Goal: Task Accomplishment & Management: Manage account settings

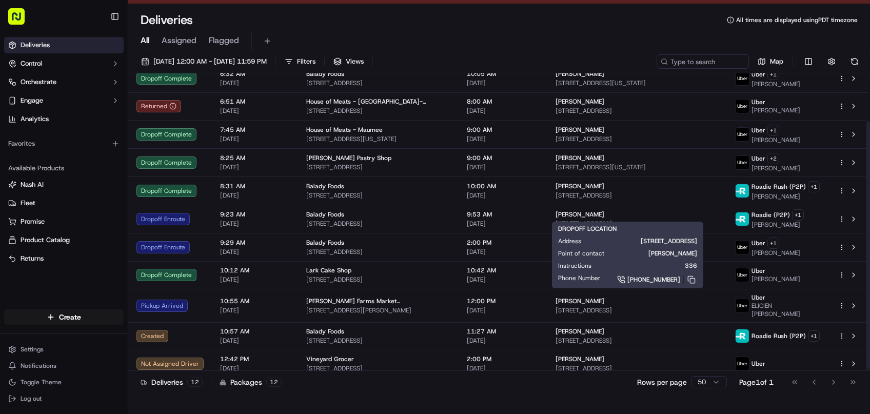
scroll to position [24, 0]
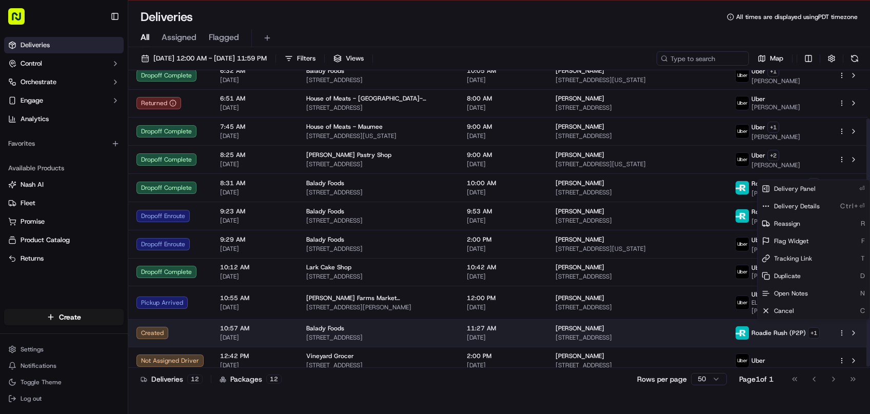
click at [842, 325] on html "To start dispatching deliveries, please add your payment information. Add Billi…" at bounding box center [435, 183] width 870 height 414
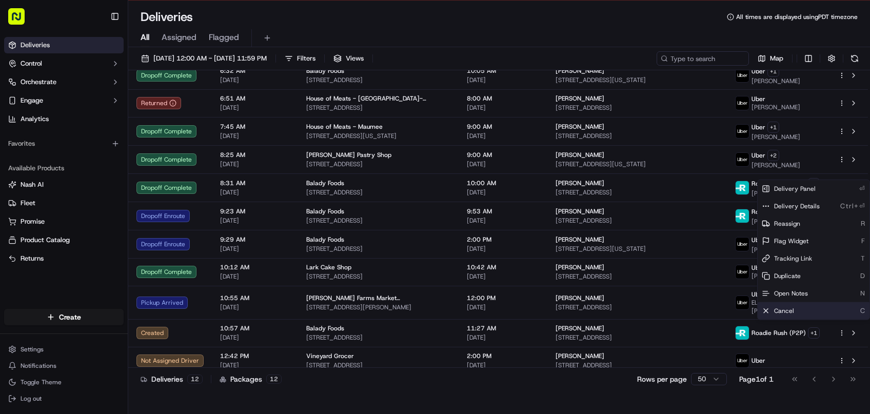
click at [817, 310] on div "Cancel C" at bounding box center [814, 310] width 112 height 17
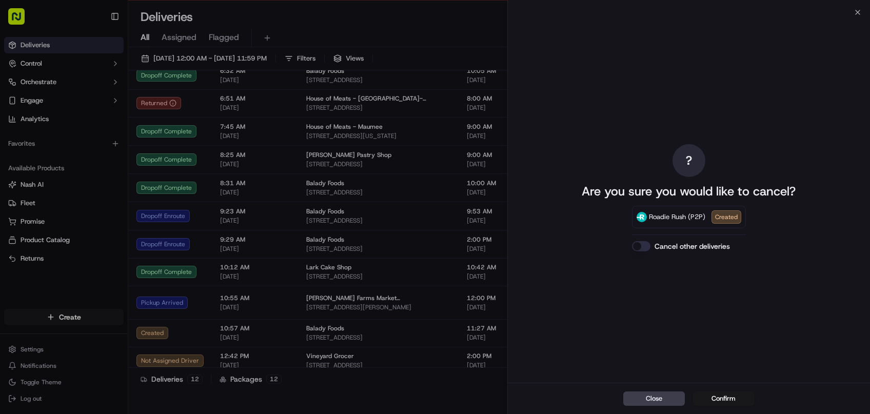
click at [646, 241] on button "Cancel other deliveries" at bounding box center [641, 246] width 18 height 10
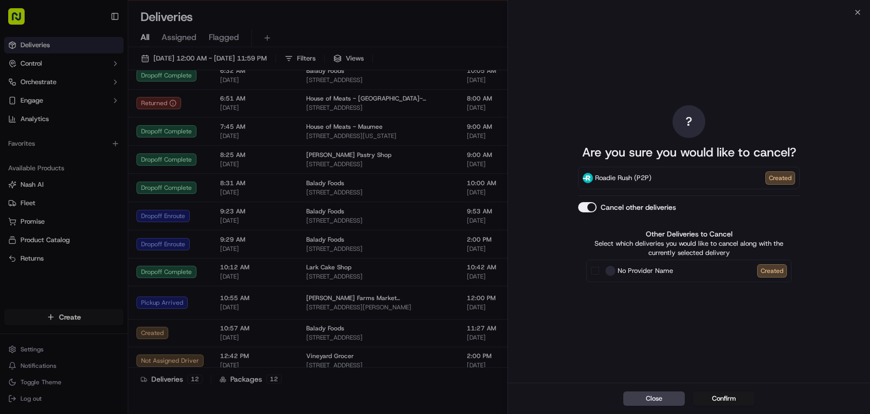
click at [602, 260] on div "No Provider Name Created" at bounding box center [689, 271] width 205 height 23
click at [597, 267] on button "No Provider Name Created" at bounding box center [595, 271] width 8 height 8
click at [721, 398] on button "Confirm" at bounding box center [724, 399] width 62 height 14
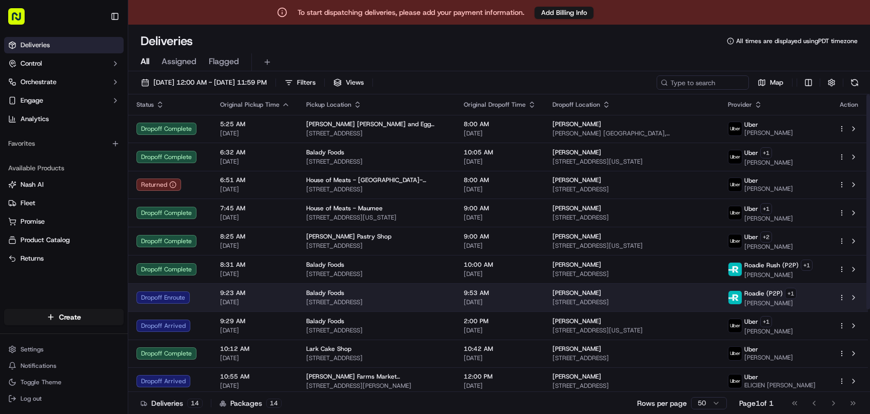
click at [515, 298] on span "09/20/2025" at bounding box center [500, 302] width 72 height 8
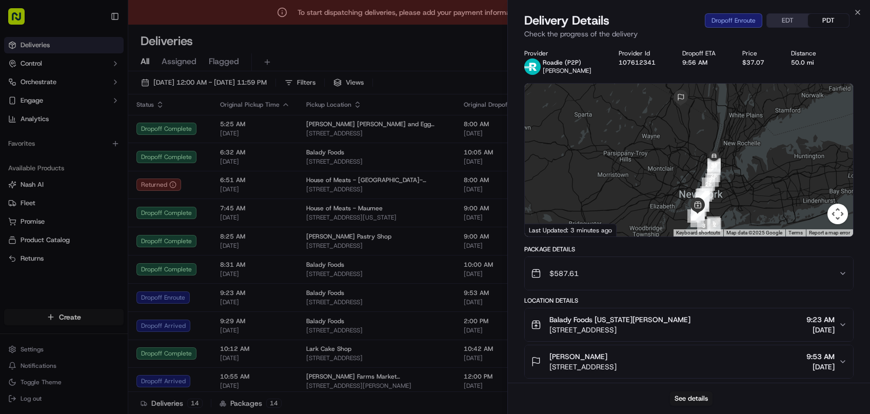
click at [353, 265] on body "To start dispatching deliveries, please add your payment information. Add Billi…" at bounding box center [435, 207] width 870 height 414
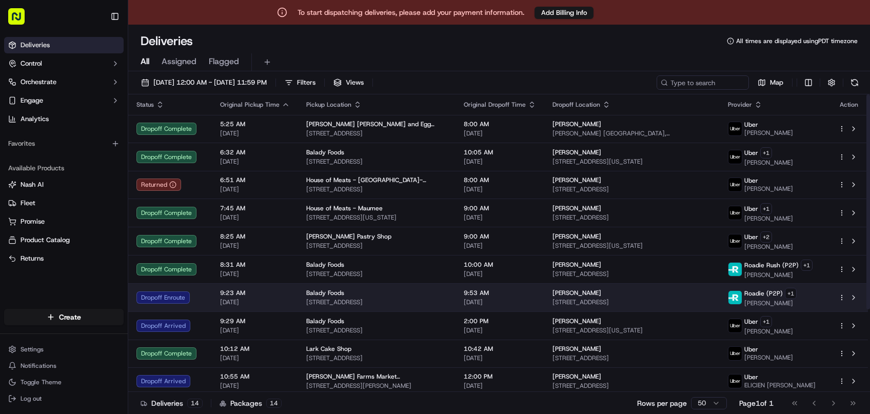
scroll to position [113, 0]
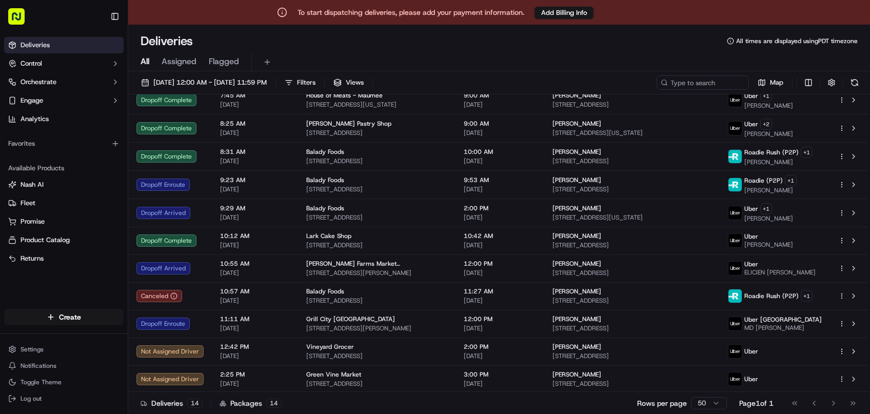
click at [613, 56] on div "All Assigned Flagged" at bounding box center [499, 62] width 742 height 18
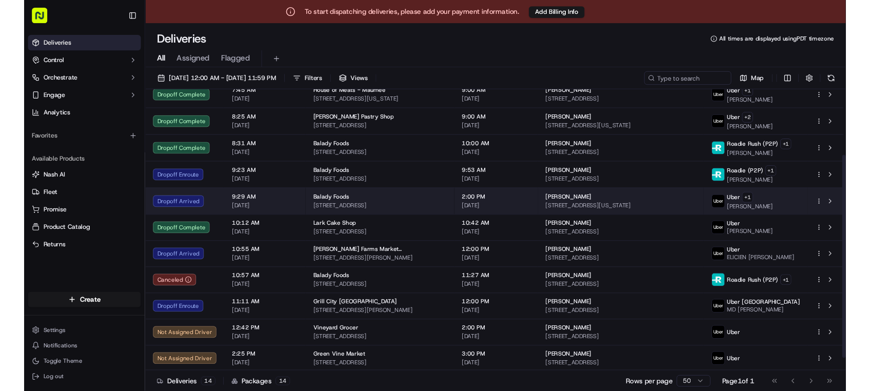
scroll to position [0, 0]
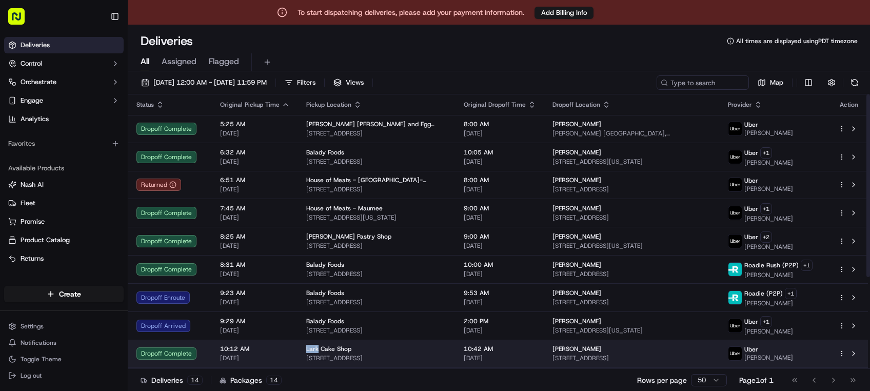
click at [844, 351] on html "To start dispatching deliveries, please add your payment information. Add Billi…" at bounding box center [435, 195] width 870 height 391
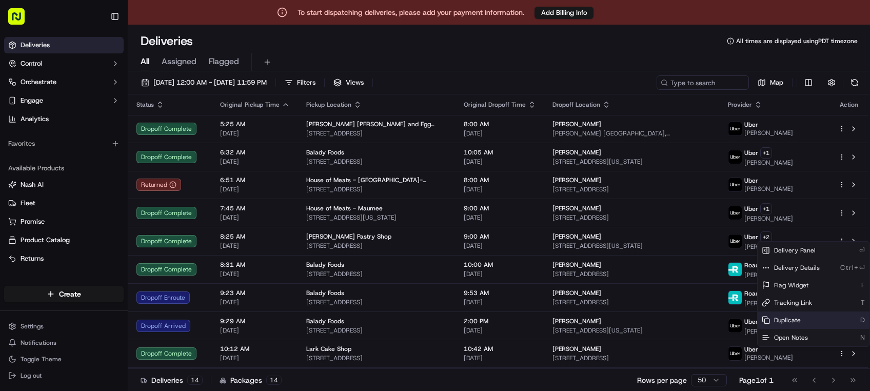
click at [803, 320] on div "Duplicate D" at bounding box center [814, 320] width 112 height 17
